Goal: Task Accomplishment & Management: Complete application form

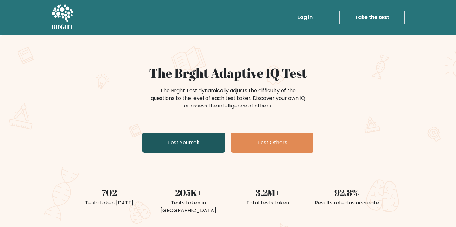
click at [182, 146] on link "Test Yourself" at bounding box center [183, 142] width 82 height 20
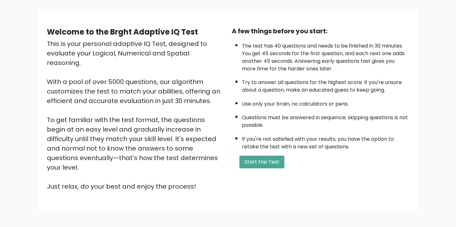
scroll to position [63, 0]
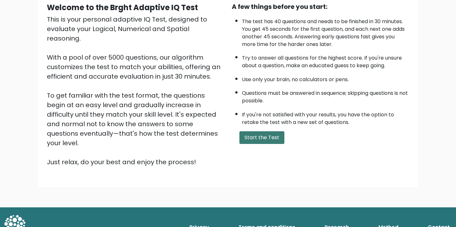
click at [264, 135] on button "Start the Test" at bounding box center [261, 137] width 45 height 13
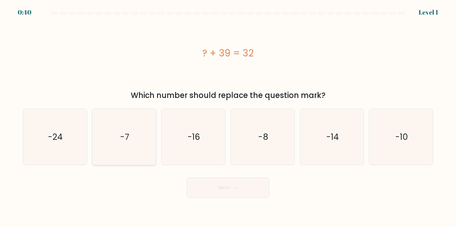
click at [107, 141] on icon "-7" at bounding box center [124, 137] width 56 height 56
click at [228, 116] on input "b. -7" at bounding box center [228, 114] width 0 height 3
radio input "true"
click at [205, 188] on button "Next" at bounding box center [228, 187] width 82 height 20
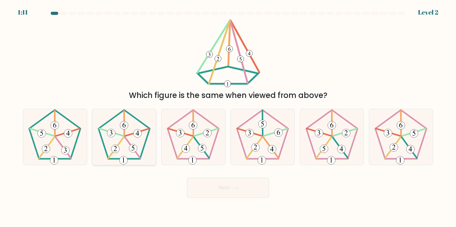
click at [124, 156] on icon at bounding box center [124, 137] width 56 height 56
click at [228, 116] on input "b." at bounding box center [228, 114] width 0 height 3
radio input "true"
click at [221, 182] on button "Next" at bounding box center [228, 187] width 82 height 20
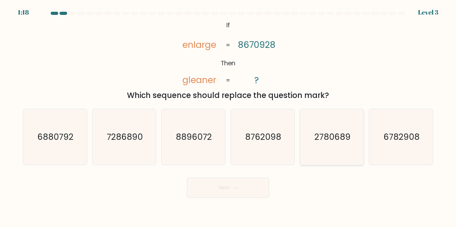
click at [348, 140] on text "2780689" at bounding box center [332, 137] width 36 height 12
click at [228, 116] on input "e. 2780689" at bounding box center [228, 114] width 0 height 3
radio input "true"
click at [230, 190] on button "Next" at bounding box center [228, 187] width 82 height 20
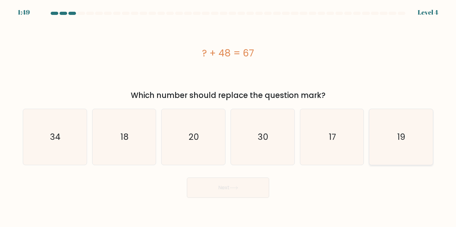
click at [402, 136] on text "19" at bounding box center [402, 137] width 8 height 12
click at [228, 116] on input "f. 19" at bounding box center [228, 114] width 0 height 3
radio input "true"
click at [220, 189] on button "Next" at bounding box center [228, 187] width 82 height 20
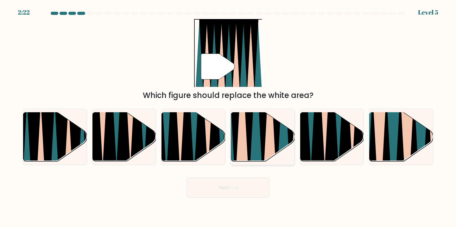
click at [260, 139] on icon at bounding box center [262, 111] width 14 height 127
click at [228, 116] on input "d." at bounding box center [228, 114] width 0 height 3
radio input "true"
click at [242, 187] on button "Next" at bounding box center [228, 187] width 82 height 20
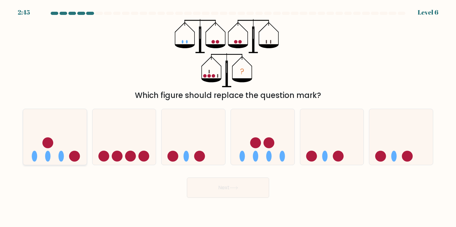
click at [59, 138] on icon at bounding box center [55, 136] width 64 height 53
click at [228, 116] on input "a." at bounding box center [228, 114] width 0 height 3
radio input "true"
click at [199, 193] on button "Next" at bounding box center [228, 187] width 82 height 20
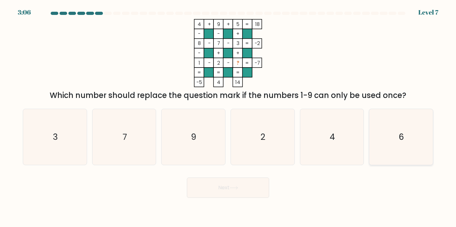
click at [430, 141] on div "6" at bounding box center [401, 137] width 64 height 57
click at [228, 116] on input "f. 6" at bounding box center [228, 114] width 0 height 3
radio input "true"
click at [241, 191] on button "Next" at bounding box center [228, 187] width 82 height 20
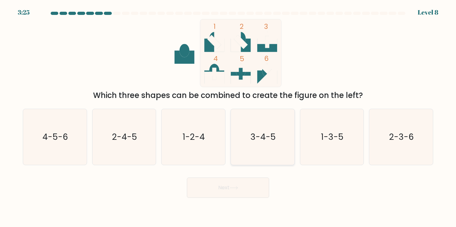
click at [268, 140] on text "3-4-5" at bounding box center [262, 137] width 25 height 12
click at [228, 116] on input "d. 3-4-5" at bounding box center [228, 114] width 0 height 3
radio input "true"
click at [242, 185] on button "Next" at bounding box center [228, 187] width 82 height 20
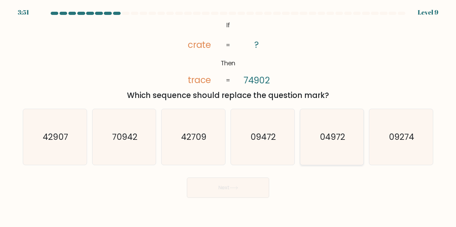
click at [318, 145] on icon "04972" at bounding box center [332, 137] width 56 height 56
click at [228, 116] on input "e. 04972" at bounding box center [228, 114] width 0 height 3
radio input "true"
click at [237, 188] on icon at bounding box center [234, 187] width 8 height 3
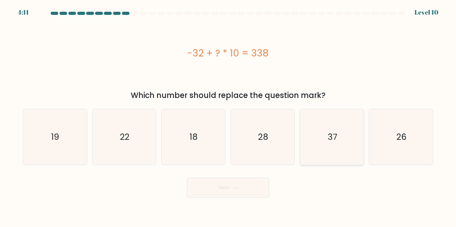
click at [329, 138] on text "37" at bounding box center [332, 137] width 9 height 12
click at [228, 116] on input "e. 37" at bounding box center [228, 114] width 0 height 3
radio input "true"
click at [215, 207] on body "4:10 Level 10" at bounding box center [228, 113] width 456 height 227
click at [235, 191] on button "Next" at bounding box center [228, 187] width 82 height 20
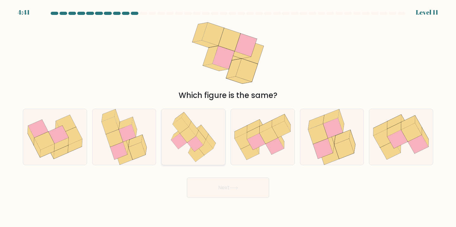
click at [185, 150] on icon at bounding box center [193, 137] width 54 height 56
click at [228, 116] on input "c." at bounding box center [228, 114] width 0 height 3
radio input "true"
click at [225, 186] on button "Next" at bounding box center [228, 187] width 82 height 20
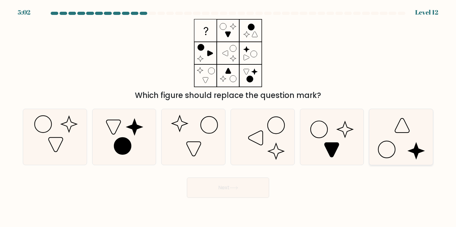
click at [408, 153] on icon at bounding box center [401, 137] width 56 height 56
click at [228, 116] on input "f." at bounding box center [228, 114] width 0 height 3
radio input "true"
click at [237, 187] on icon at bounding box center [234, 187] width 8 height 3
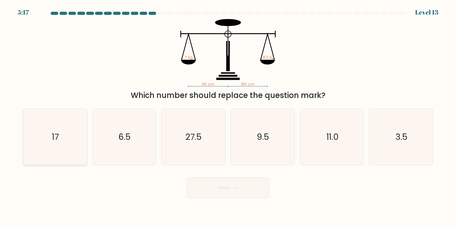
click at [51, 146] on icon "17" at bounding box center [55, 137] width 56 height 56
click at [228, 116] on input "a. 17" at bounding box center [228, 114] width 0 height 3
radio input "true"
click at [235, 191] on button "Next" at bounding box center [228, 187] width 82 height 20
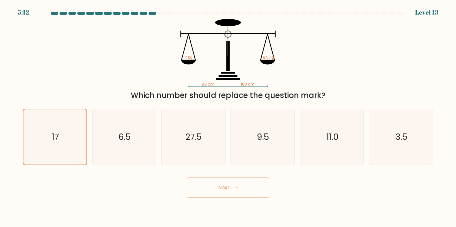
click at [230, 191] on button "Next" at bounding box center [228, 187] width 82 height 20
click at [183, 146] on icon "27.5" at bounding box center [193, 137] width 56 height 56
click at [228, 116] on input "c. 27.5" at bounding box center [228, 114] width 0 height 3
radio input "true"
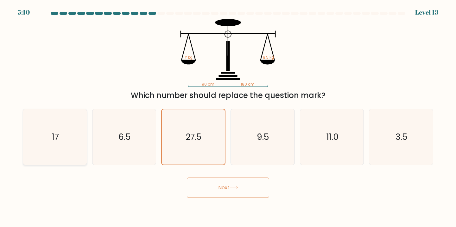
click at [75, 148] on icon "17" at bounding box center [55, 137] width 56 height 56
click at [228, 116] on input "a. 17" at bounding box center [228, 114] width 0 height 3
radio input "true"
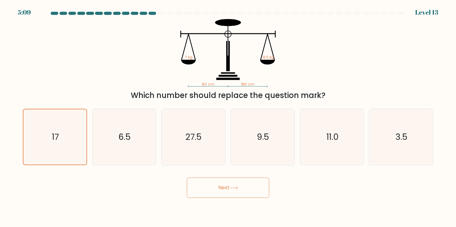
click at [233, 188] on icon at bounding box center [233, 187] width 9 height 3
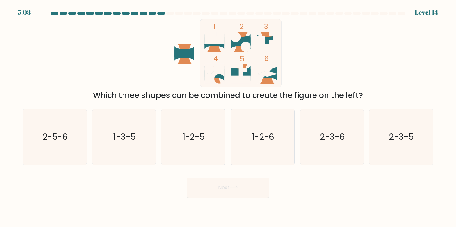
click at [233, 188] on icon at bounding box center [233, 187] width 9 height 3
click at [318, 184] on div "Next" at bounding box center [228, 184] width 418 height 25
click at [202, 161] on icon "1-2-5" at bounding box center [193, 137] width 56 height 56
click at [228, 116] on input "c. 1-2-5" at bounding box center [228, 114] width 0 height 3
radio input "true"
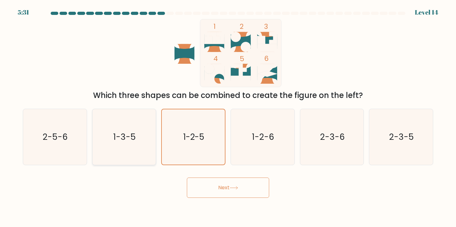
click at [120, 146] on icon "1-3-5" at bounding box center [124, 137] width 56 height 56
click at [228, 116] on input "b. 1-3-5" at bounding box center [228, 114] width 0 height 3
radio input "true"
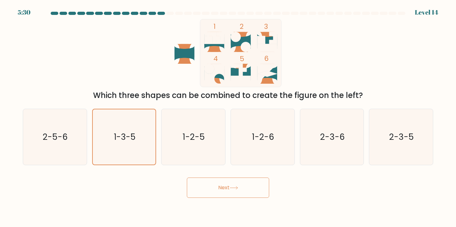
click at [232, 191] on button "Next" at bounding box center [228, 187] width 82 height 20
click at [301, 169] on form at bounding box center [228, 105] width 456 height 186
click at [255, 135] on text "1-2-6" at bounding box center [263, 137] width 22 height 12
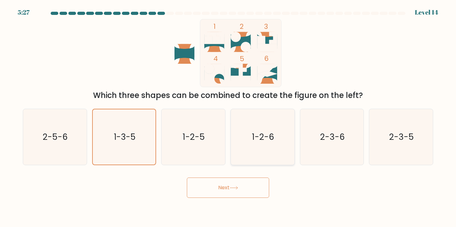
click at [228, 116] on input "d. 1-2-6" at bounding box center [228, 114] width 0 height 3
radio input "true"
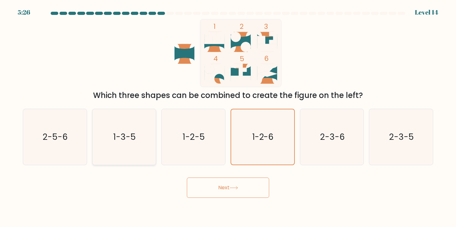
click at [122, 143] on icon "1-3-5" at bounding box center [124, 137] width 56 height 56
click at [228, 116] on input "b. 1-3-5" at bounding box center [228, 114] width 0 height 3
radio input "true"
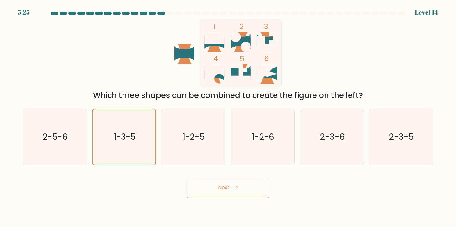
click at [216, 200] on body "5:25 Level 14" at bounding box center [228, 113] width 456 height 227
click at [233, 181] on button "Next" at bounding box center [228, 187] width 82 height 20
click at [203, 141] on text "1-2-5" at bounding box center [194, 137] width 22 height 12
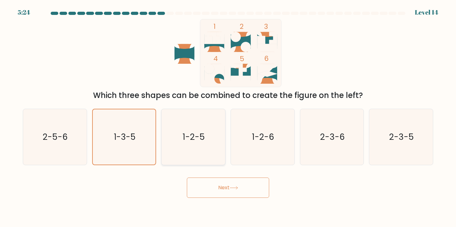
click at [228, 116] on input "c. 1-2-5" at bounding box center [228, 114] width 0 height 3
radio input "true"
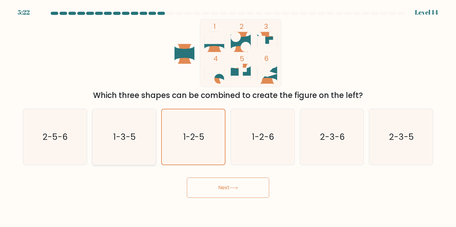
click at [137, 148] on icon "1-3-5" at bounding box center [124, 137] width 56 height 56
click at [228, 116] on input "b. 1-3-5" at bounding box center [228, 114] width 0 height 3
radio input "true"
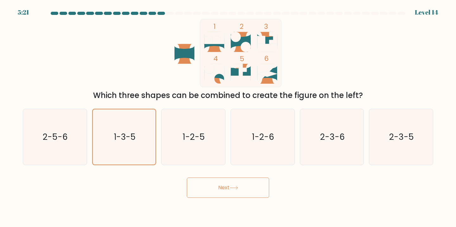
click at [210, 186] on button "Next" at bounding box center [228, 187] width 82 height 20
click at [260, 156] on icon "1-2-6" at bounding box center [263, 137] width 56 height 56
click at [228, 116] on input "d. 1-2-6" at bounding box center [228, 114] width 0 height 3
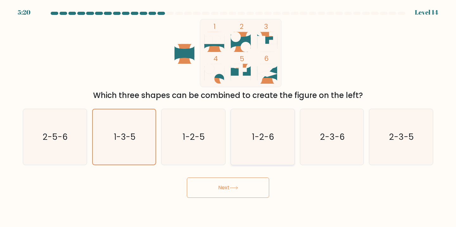
radio input "true"
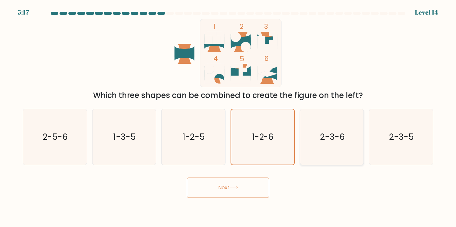
click at [324, 149] on icon "2-3-6" at bounding box center [332, 137] width 56 height 56
click at [228, 116] on input "e. 2-3-6" at bounding box center [228, 114] width 0 height 3
radio input "true"
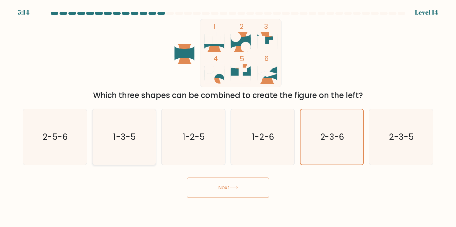
click at [122, 148] on icon "1-3-5" at bounding box center [124, 137] width 56 height 56
click at [228, 116] on input "b. 1-3-5" at bounding box center [228, 114] width 0 height 3
radio input "true"
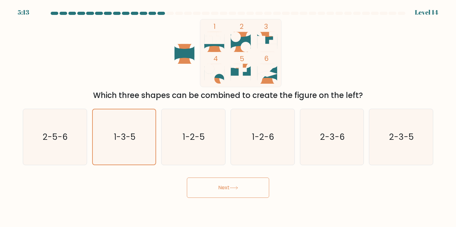
click at [226, 187] on button "Next" at bounding box center [228, 187] width 82 height 20
click at [205, 162] on icon "1-2-5" at bounding box center [193, 137] width 56 height 56
click at [228, 116] on input "c. 1-2-5" at bounding box center [228, 114] width 0 height 3
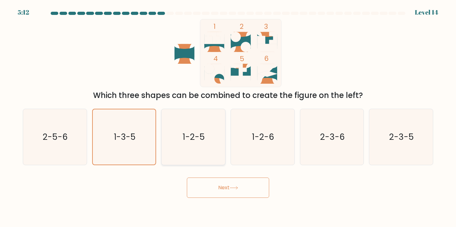
radio input "true"
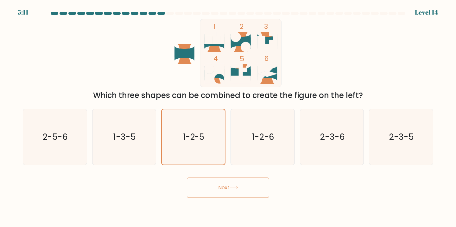
click at [214, 187] on button "Next" at bounding box center [228, 187] width 82 height 20
click at [138, 140] on icon "1-3-5" at bounding box center [124, 137] width 56 height 56
click at [228, 116] on input "b. 1-3-5" at bounding box center [228, 114] width 0 height 3
radio input "true"
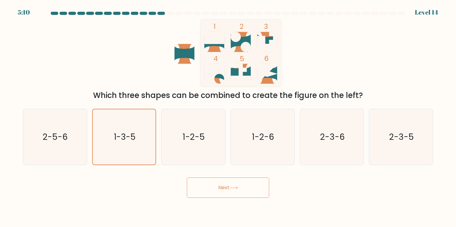
click at [221, 176] on div "Next" at bounding box center [228, 184] width 418 height 25
click at [237, 190] on button "Next" at bounding box center [228, 187] width 82 height 20
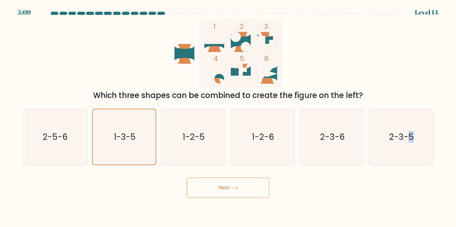
click at [237, 190] on button "Next" at bounding box center [228, 187] width 82 height 20
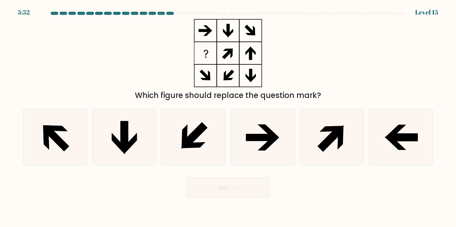
click at [288, 178] on div "Next" at bounding box center [228, 184] width 418 height 25
click at [328, 147] on icon at bounding box center [332, 137] width 56 height 56
click at [228, 116] on input "e." at bounding box center [228, 114] width 0 height 3
radio input "true"
click at [234, 196] on button "Next" at bounding box center [228, 187] width 82 height 20
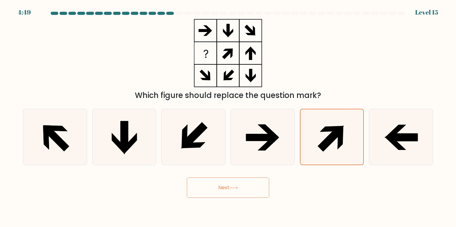
click at [234, 196] on button "Next" at bounding box center [228, 187] width 82 height 20
click at [325, 174] on div "Next" at bounding box center [228, 184] width 418 height 25
click at [242, 186] on button "Next" at bounding box center [228, 187] width 82 height 20
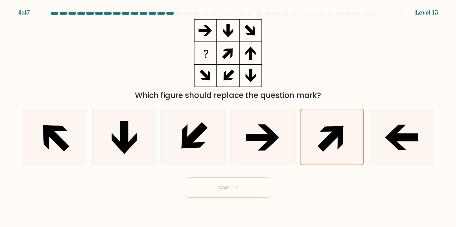
click at [242, 186] on button "Next" at bounding box center [228, 187] width 82 height 20
